Goal: Book appointment/travel/reservation

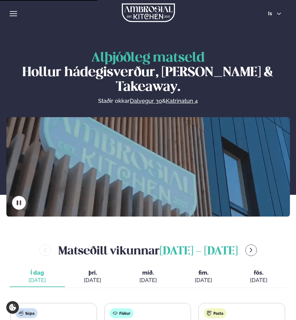
scroll to position [155, 0]
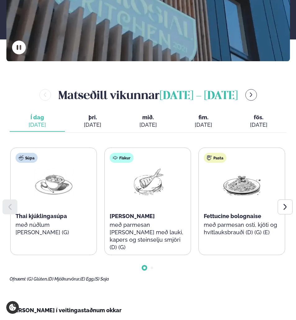
click at [283, 205] on icon at bounding box center [284, 206] width 7 height 7
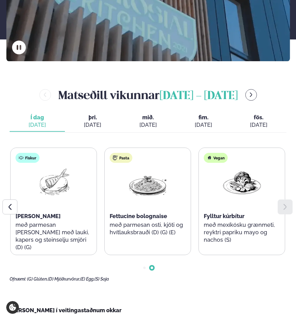
click at [90, 121] on div "[DATE]" at bounding box center [92, 124] width 45 height 7
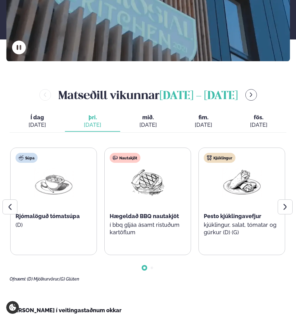
click at [286, 208] on icon at bounding box center [285, 207] width 3 height 6
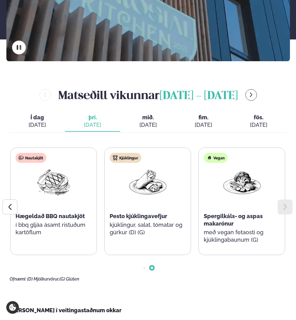
click at [286, 208] on icon at bounding box center [285, 207] width 3 height 6
click at [151, 125] on div "[DATE]" at bounding box center [147, 124] width 45 height 7
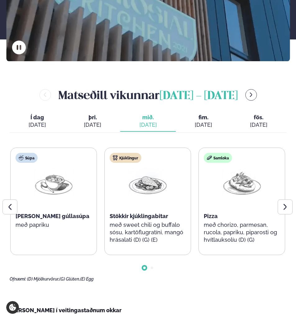
click at [283, 205] on icon at bounding box center [284, 206] width 7 height 7
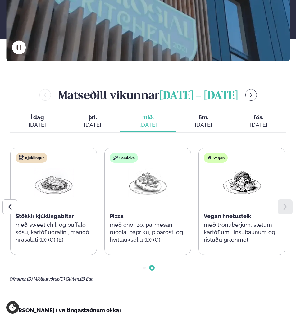
click at [212, 128] on div "[DATE]" at bounding box center [203, 124] width 45 height 7
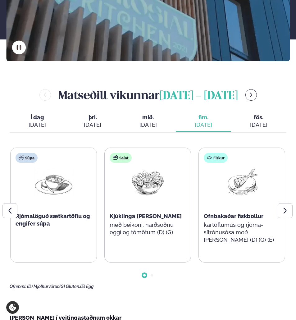
click at [286, 208] on icon at bounding box center [284, 210] width 7 height 7
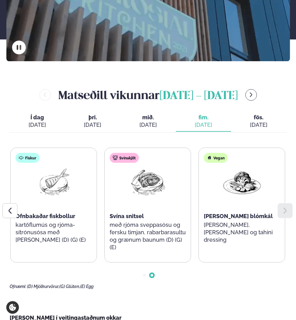
click at [256, 121] on div "[DATE]" at bounding box center [258, 124] width 45 height 7
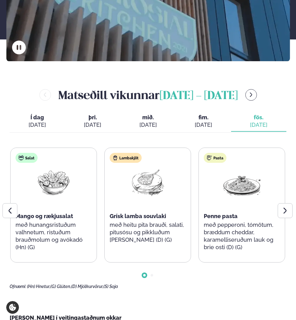
click at [286, 214] on icon at bounding box center [284, 210] width 7 height 7
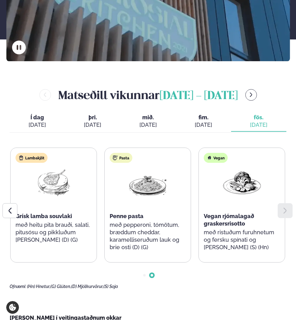
click at [286, 213] on icon at bounding box center [284, 210] width 7 height 7
